Goal: Task Accomplishment & Management: Complete application form

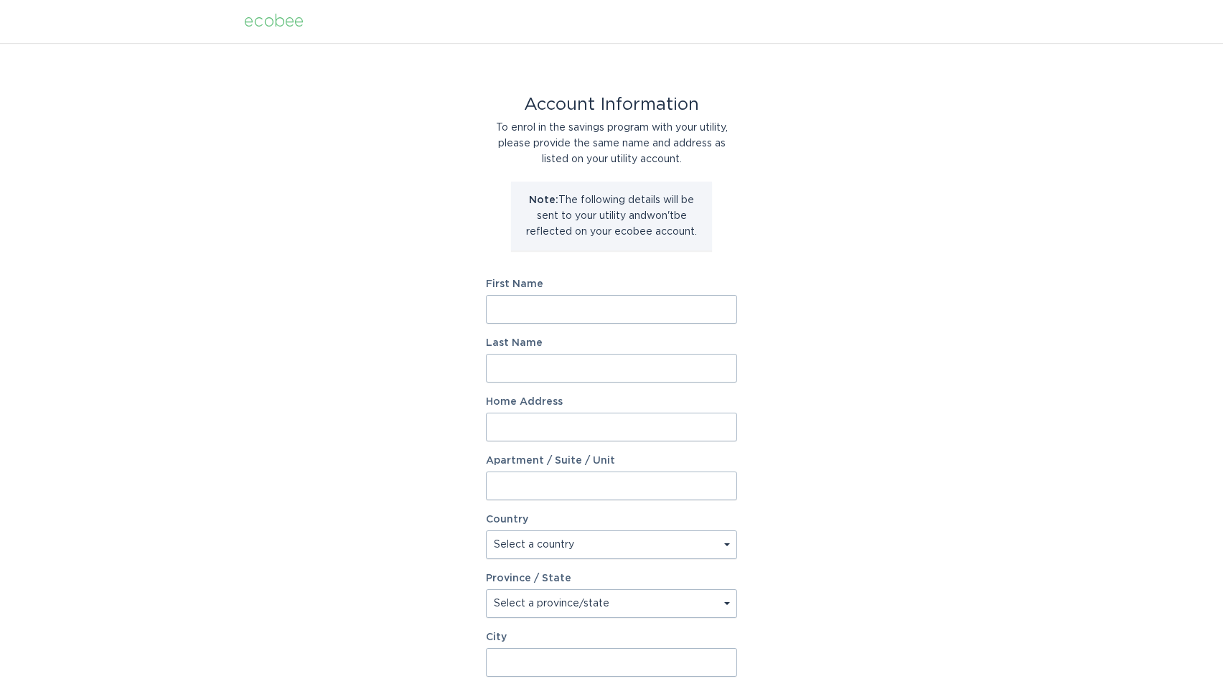
click at [555, 314] on input "First Name" at bounding box center [611, 309] width 251 height 29
type input "[PERSON_NAME]"
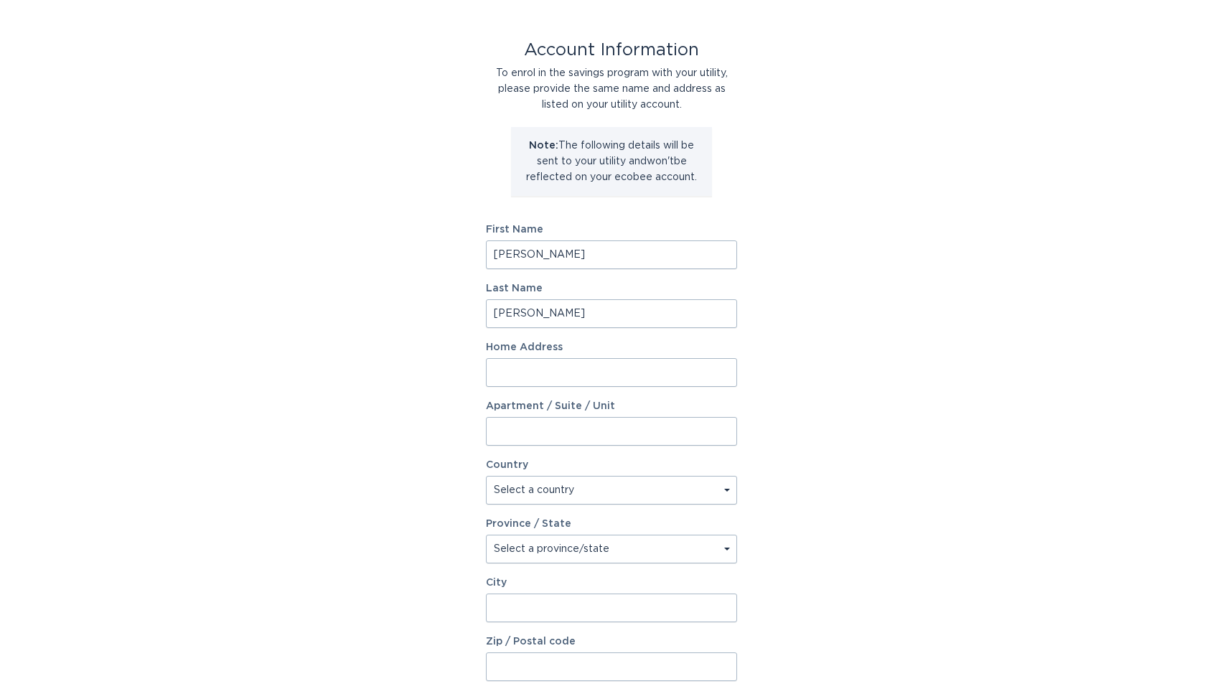
scroll to position [184, 0]
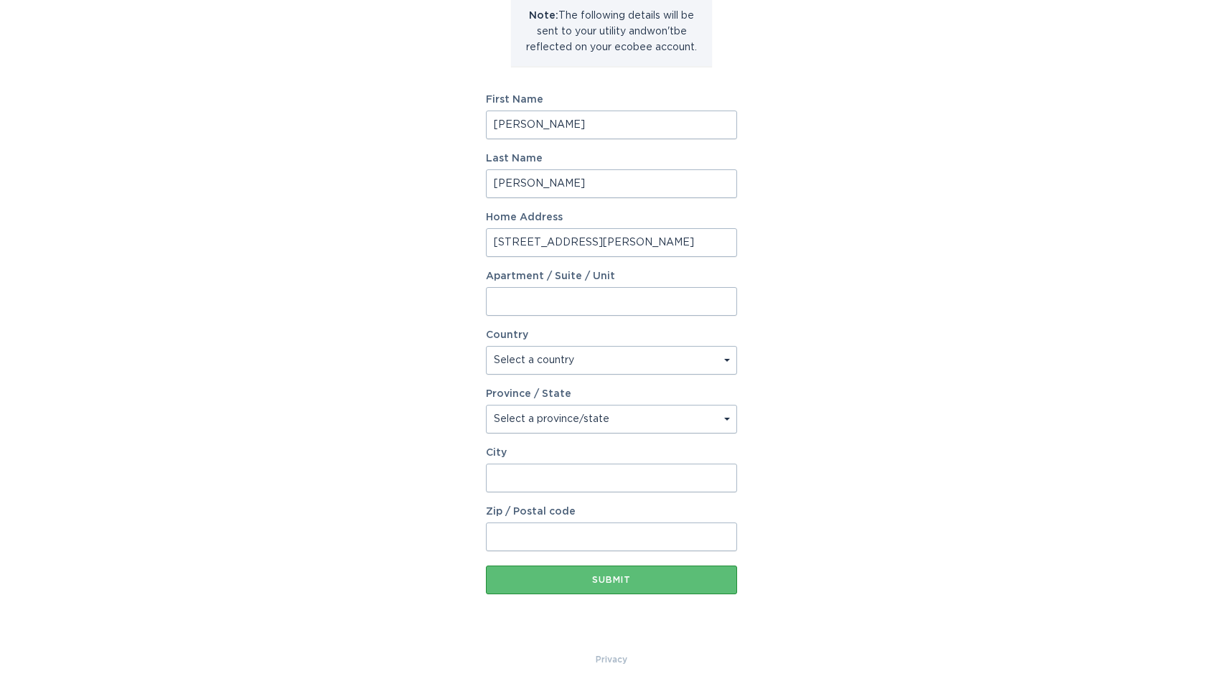
type input "[STREET_ADDRESS][PERSON_NAME]"
type input "Suite 102"
select select "US"
select select "KY"
type input "l"
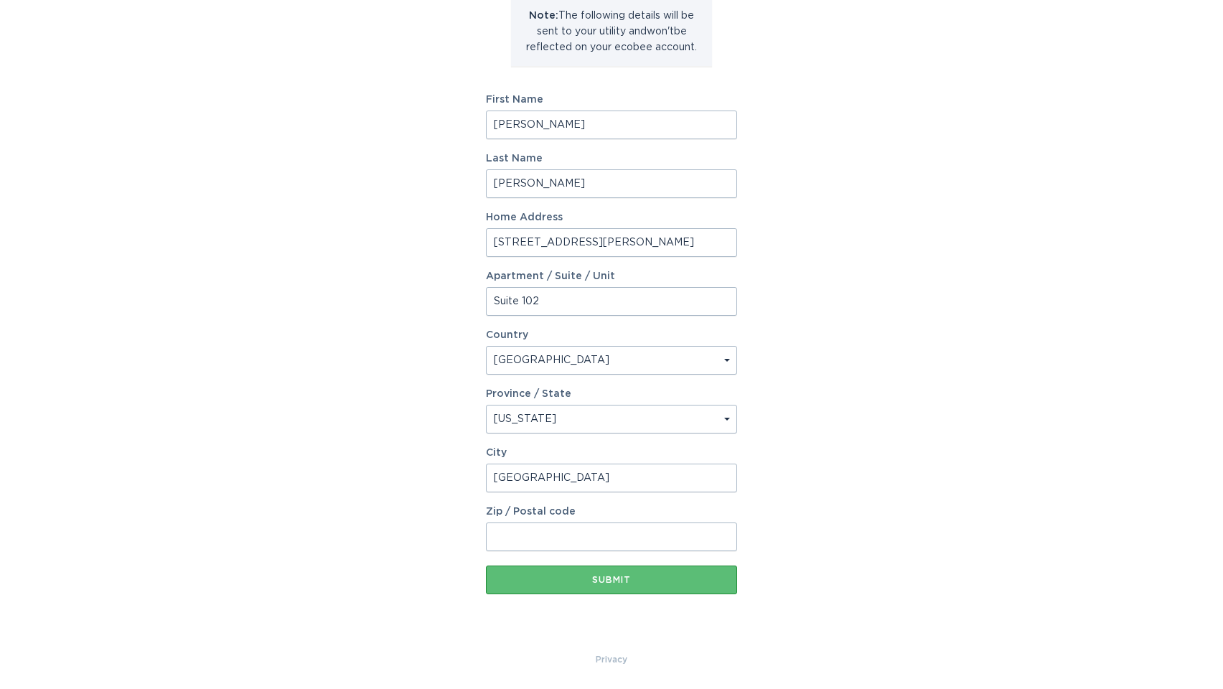
type input "[GEOGRAPHIC_DATA]"
type input "40223"
click at [614, 576] on div "Submit" at bounding box center [611, 580] width 237 height 9
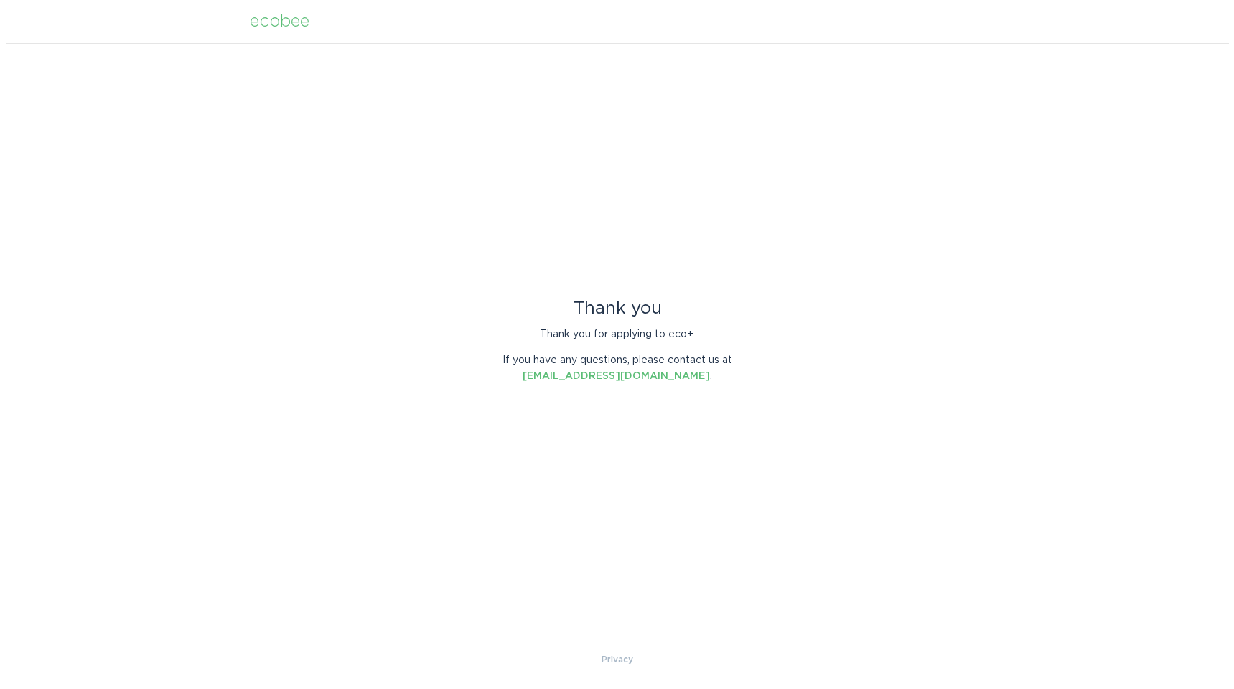
scroll to position [0, 0]
